Goal: Task Accomplishment & Management: Complete application form

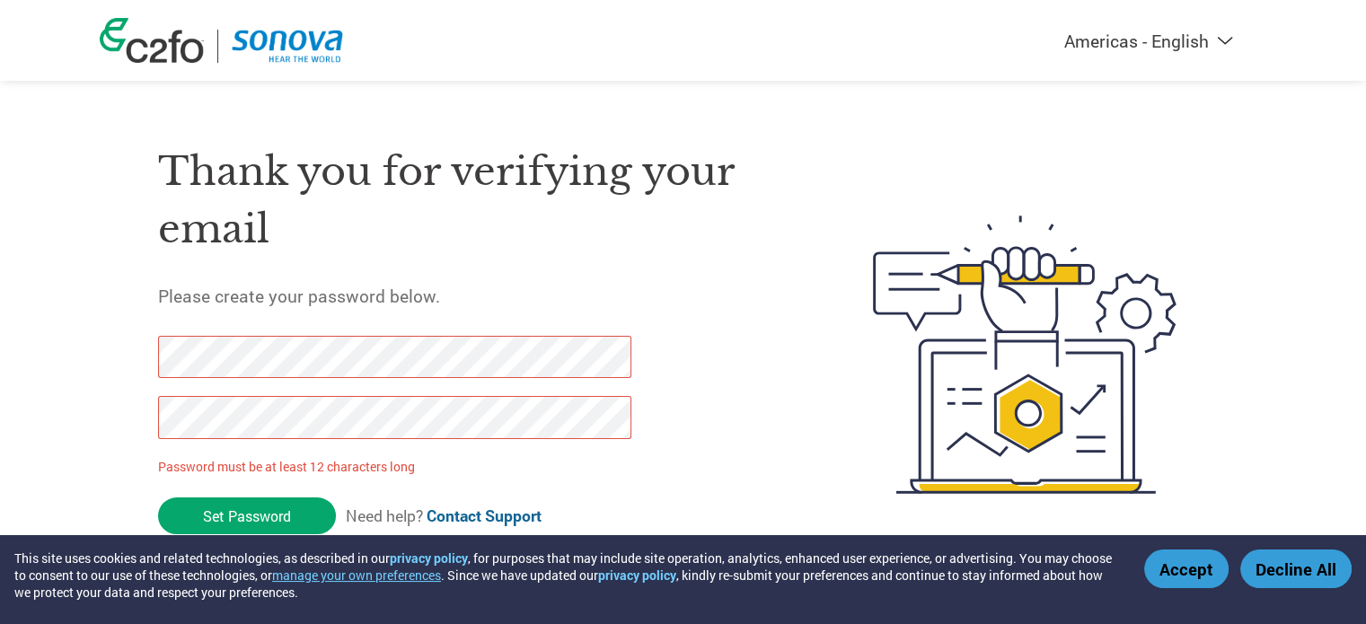
click at [127, 355] on div "Thank you for verifying your email Please create your password below. Password …" at bounding box center [683, 355] width 1167 height 476
click at [149, 362] on div "Thank you for verifying your email Please create your password below. Password …" at bounding box center [683, 355] width 1167 height 476
click at [126, 355] on div "Thank you for verifying your email Please create your password below. Password …" at bounding box center [683, 355] width 1167 height 476
click at [133, 359] on div "Thank you for verifying your email Please create your password below. Password …" at bounding box center [683, 355] width 1167 height 476
click at [66, 395] on div "Americas - English Américas - Español [GEOGRAPHIC_DATA] - Português Amériques -…" at bounding box center [683, 283] width 1366 height 566
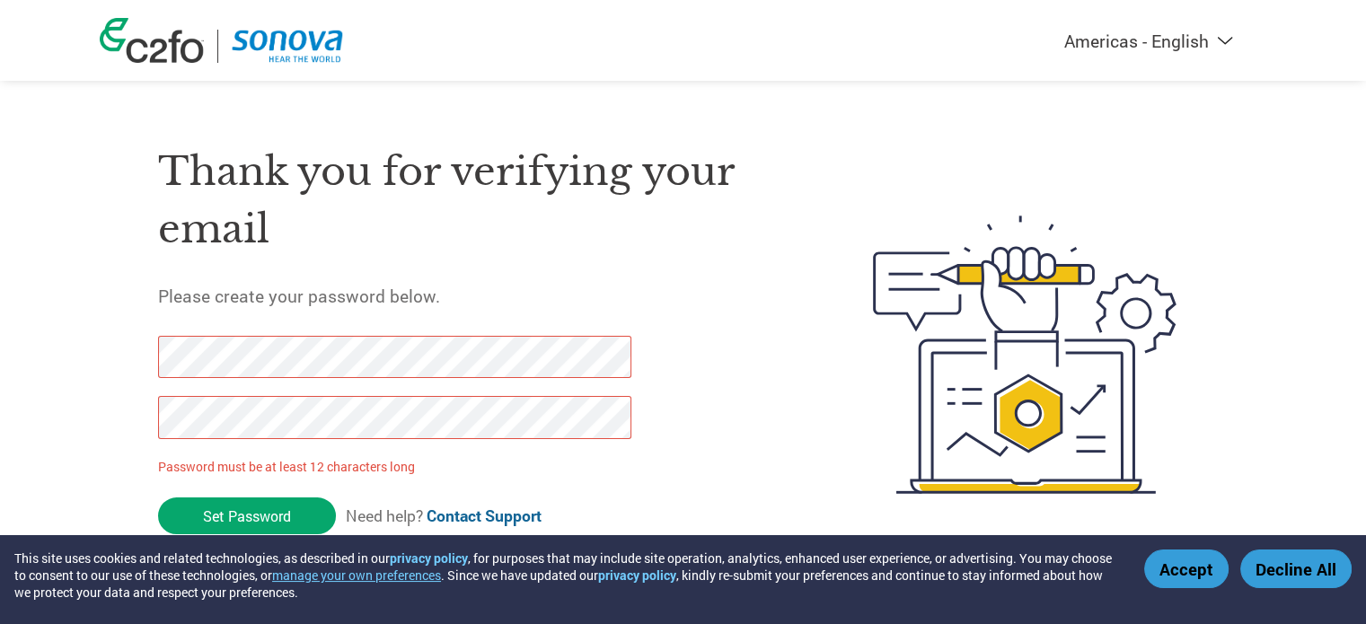
click at [154, 362] on div "Thank you for verifying your email Please create your password below. Password …" at bounding box center [683, 355] width 1167 height 476
click at [194, 351] on div at bounding box center [384, 396] width 453 height 121
click at [106, 362] on div "Thank you for verifying your email Please create your password below. Password …" at bounding box center [683, 355] width 1167 height 476
click at [82, 416] on div "Americas - English Américas - Español [GEOGRAPHIC_DATA] - Português Amériques -…" at bounding box center [683, 283] width 1366 height 566
click at [94, 363] on div "Americas - English Américas - Español [GEOGRAPHIC_DATA] - Português Amériques -…" at bounding box center [683, 283] width 1366 height 566
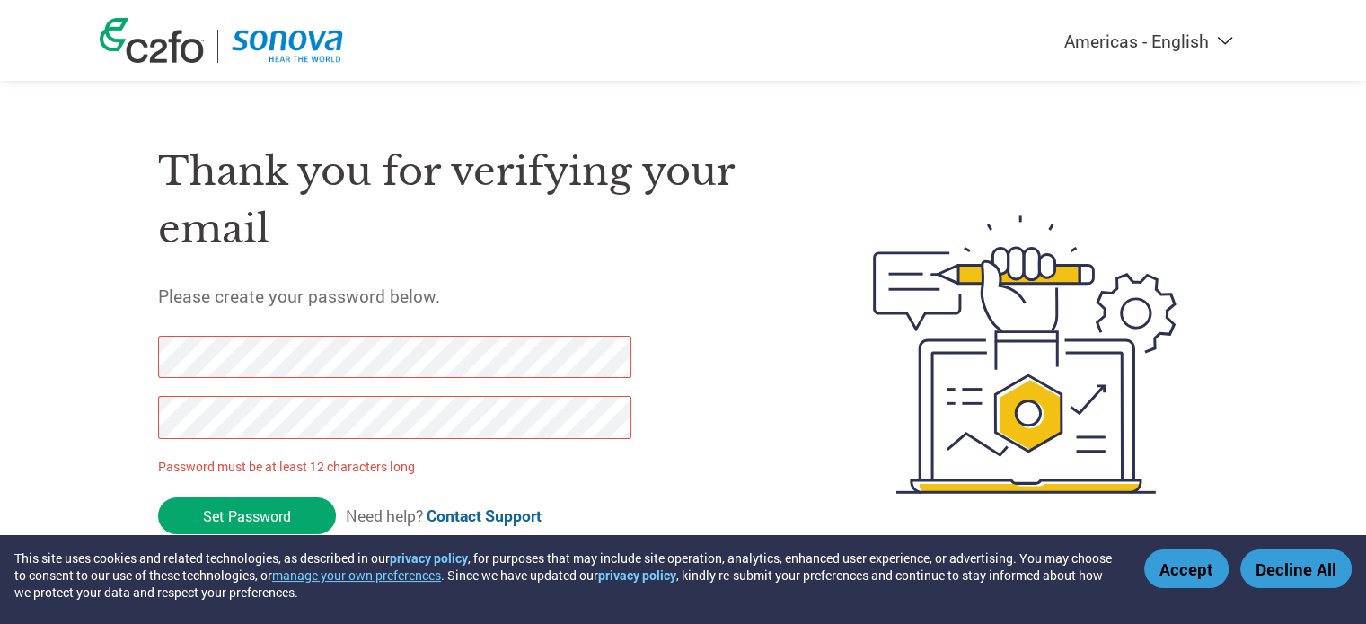
click at [143, 416] on div "Thank you for verifying your email Please create your password below. Password …" at bounding box center [683, 355] width 1167 height 476
click at [250, 518] on input "Set Password" at bounding box center [247, 515] width 178 height 37
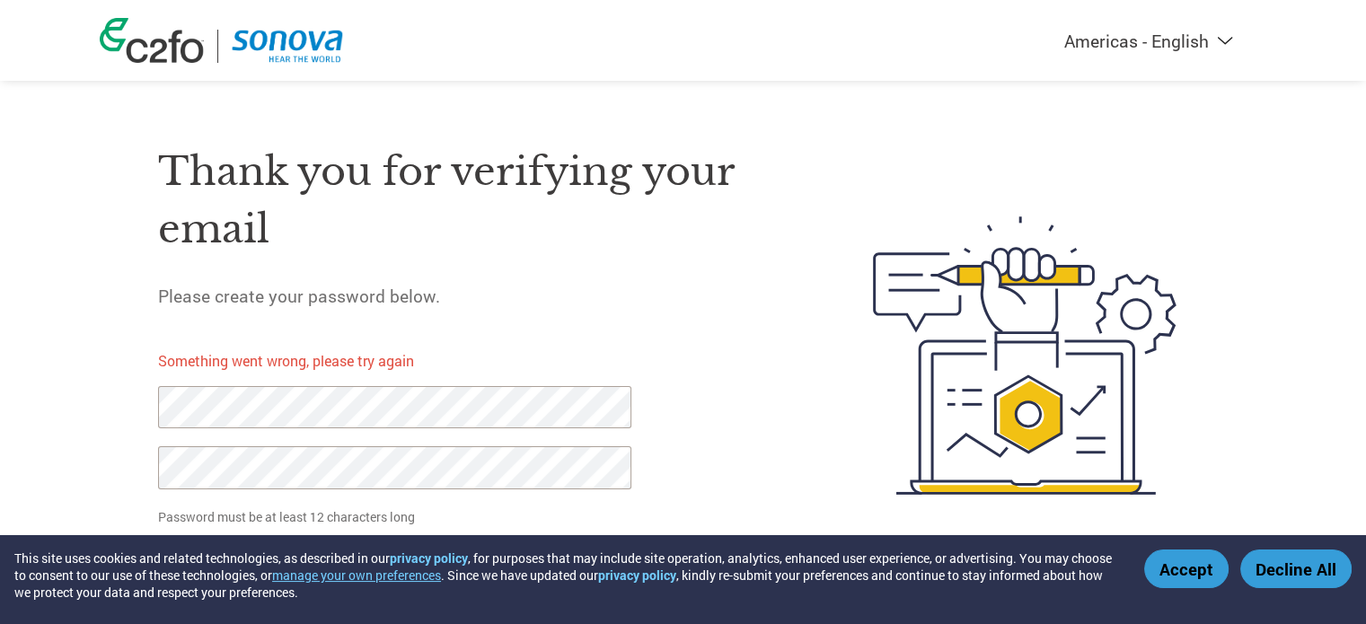
scroll to position [14, 0]
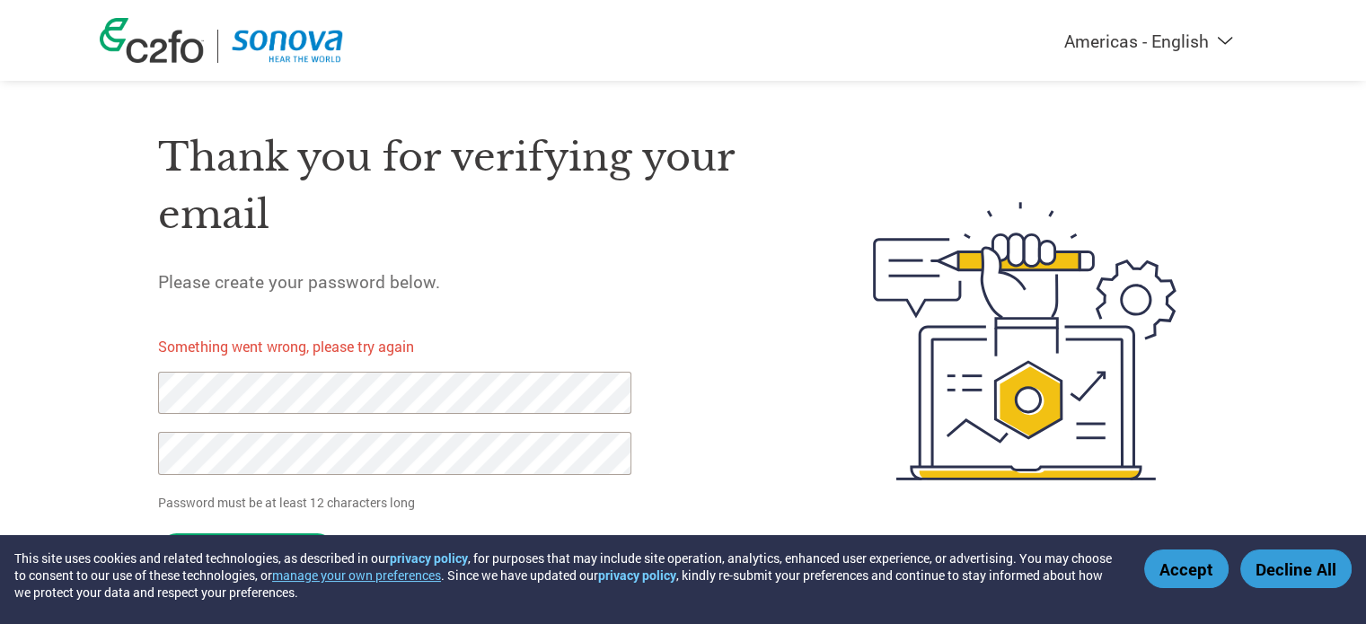
click at [749, 312] on div "Thank you for verifying your email Please create your password below. Something…" at bounding box center [473, 341] width 630 height 478
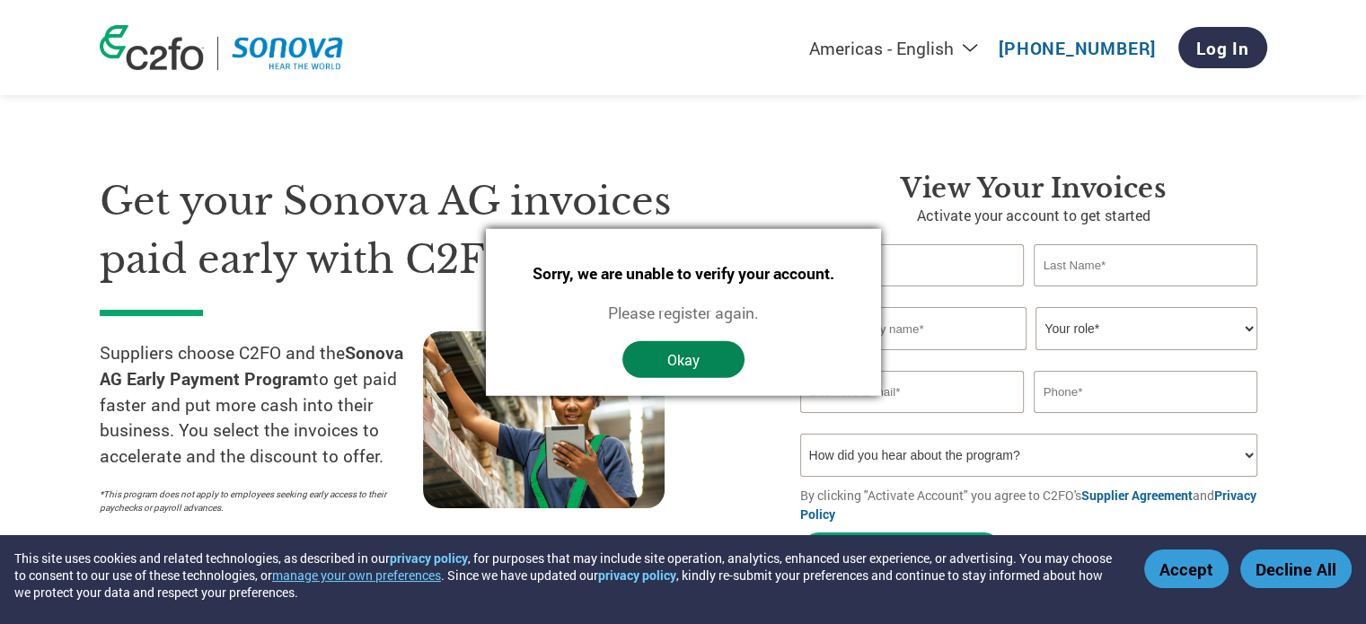
click at [703, 361] on button "Okay" at bounding box center [683, 359] width 122 height 37
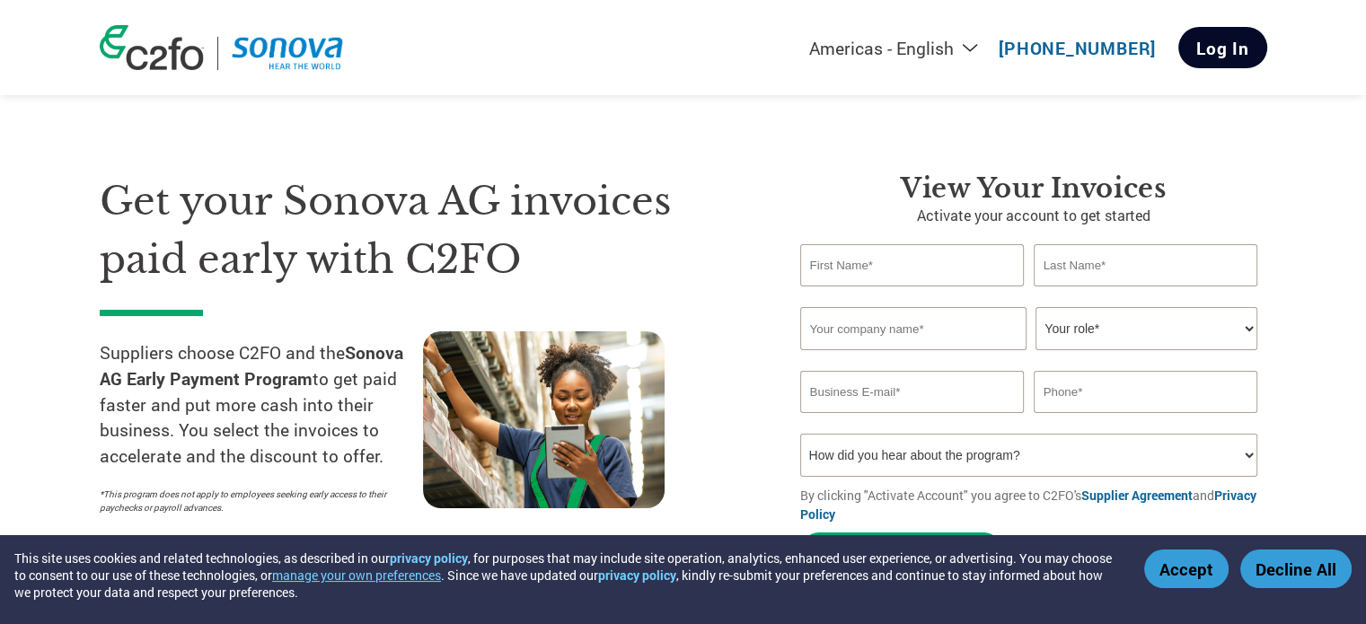
click at [1207, 53] on link "Log In" at bounding box center [1222, 47] width 89 height 41
